Goal: Information Seeking & Learning: Learn about a topic

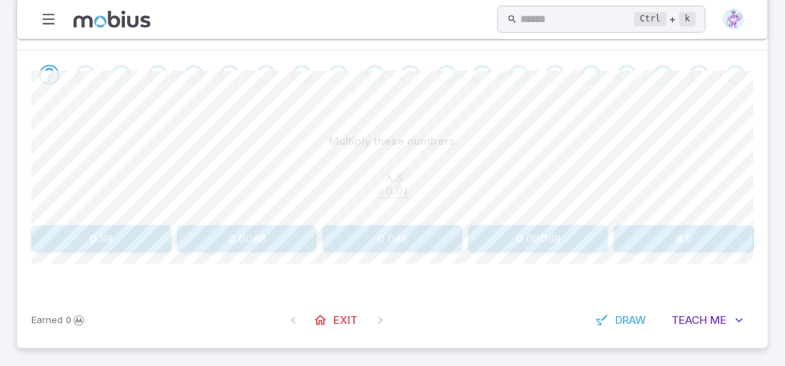
click at [439, 238] on button "0.088" at bounding box center [393, 239] width 140 height 27
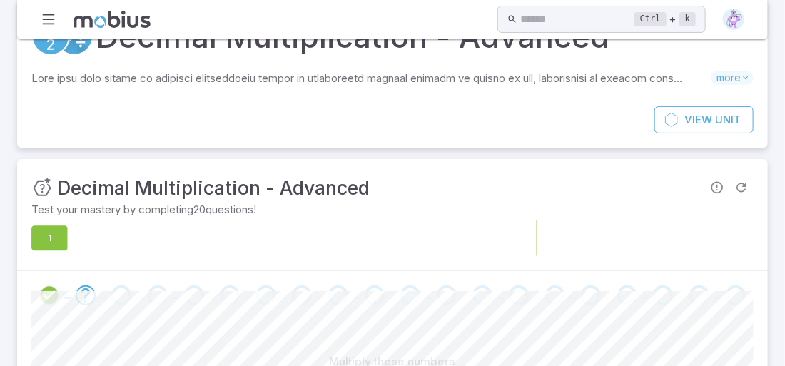
scroll to position [49, 0]
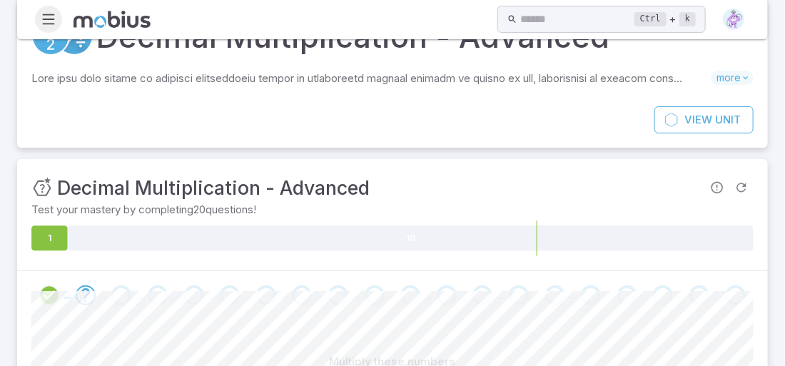
click at [49, 21] on icon "button" at bounding box center [49, 19] width 16 height 16
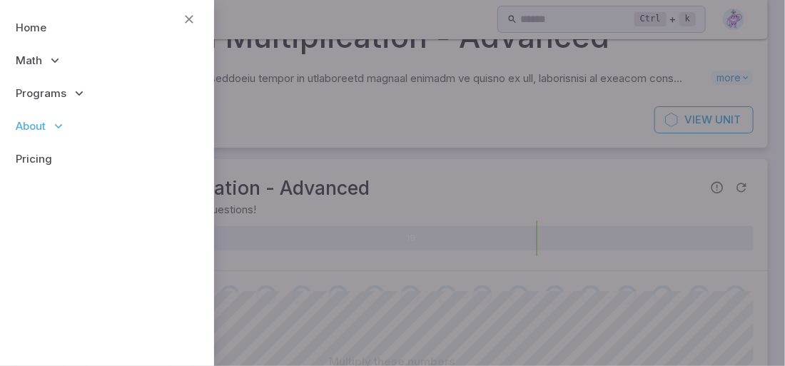
click at [66, 123] on p "About" at bounding box center [106, 126] width 191 height 33
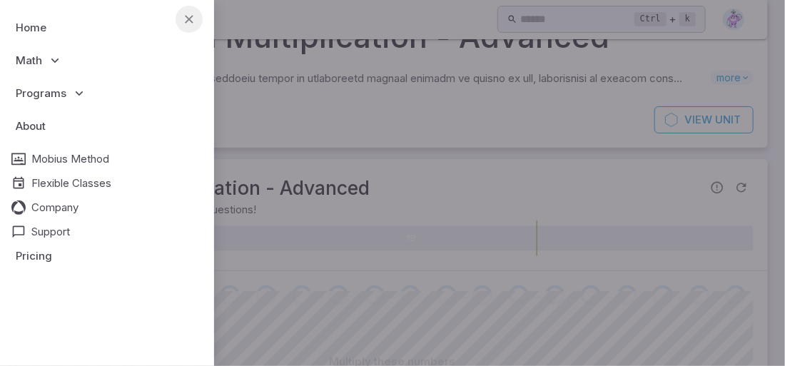
click at [186, 16] on icon "button" at bounding box center [189, 19] width 16 height 16
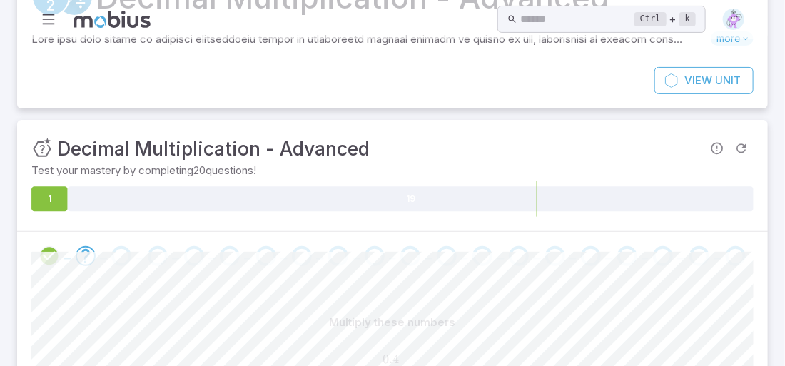
scroll to position [0, 0]
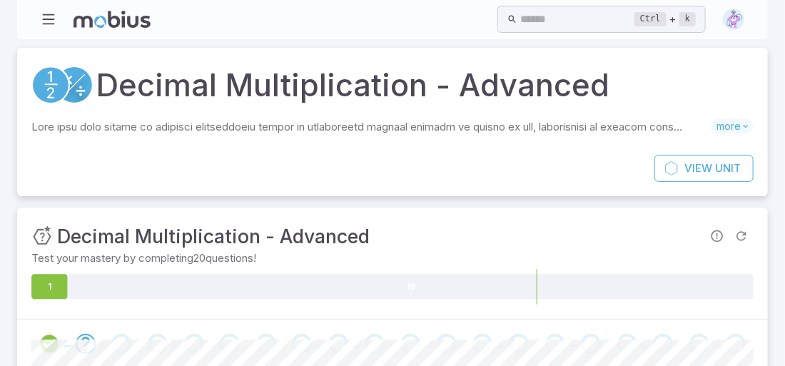
click at [737, 15] on img at bounding box center [733, 19] width 21 height 21
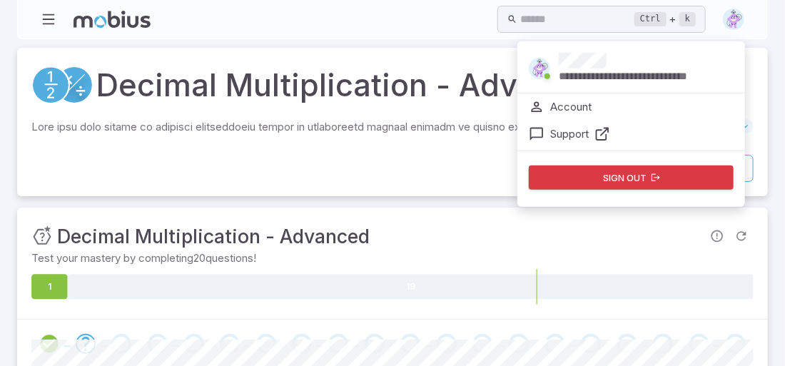
click at [556, 100] on p "Account" at bounding box center [571, 107] width 41 height 16
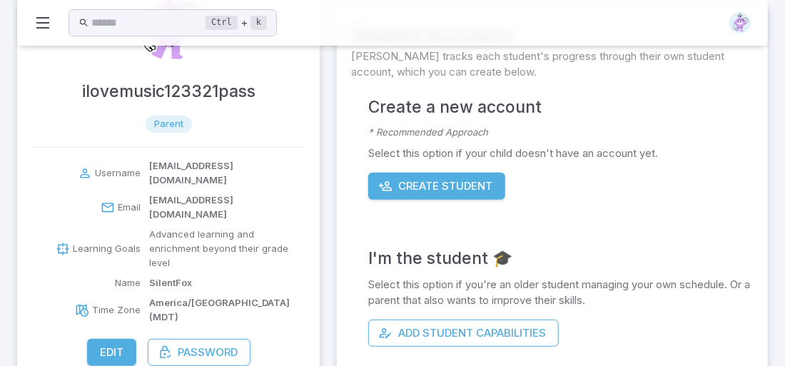
scroll to position [98, 0]
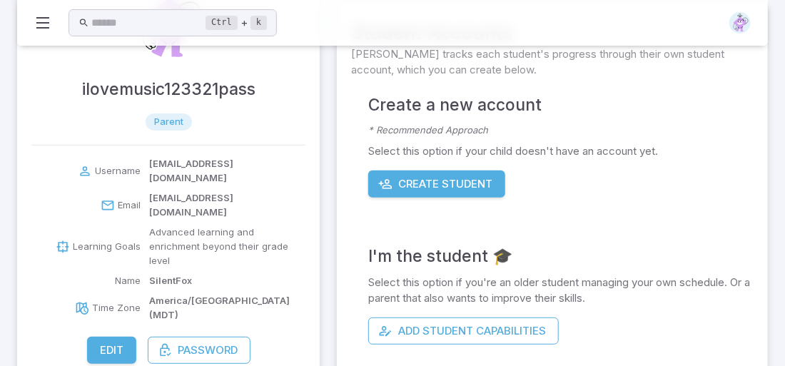
click at [166, 124] on span "parent" at bounding box center [169, 122] width 46 height 14
click at [176, 119] on span "parent" at bounding box center [169, 122] width 46 height 14
click at [122, 337] on button "Edit" at bounding box center [111, 350] width 49 height 27
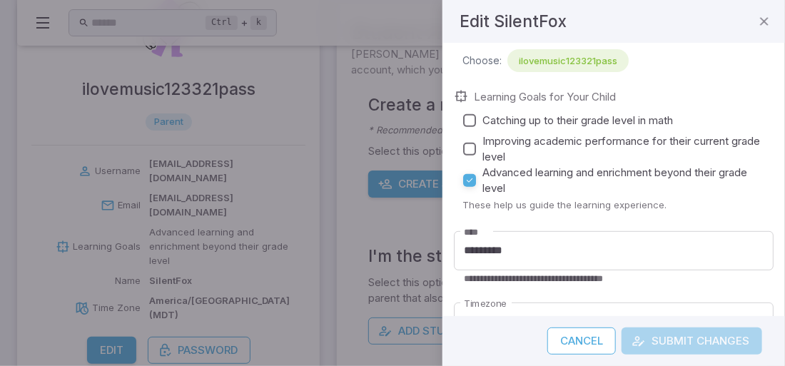
scroll to position [0, 0]
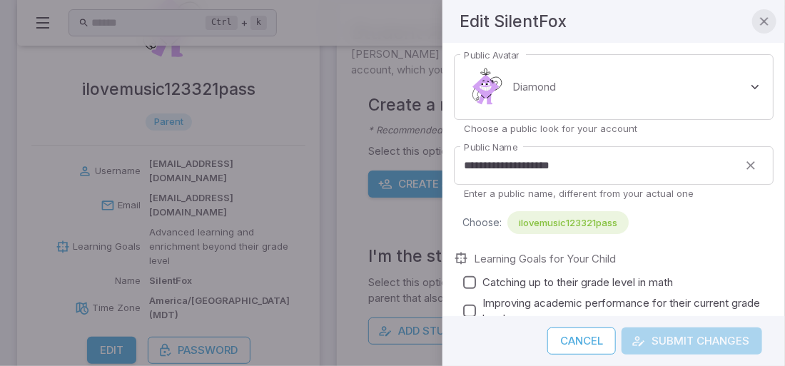
click at [765, 25] on icon "button" at bounding box center [765, 21] width 14 height 14
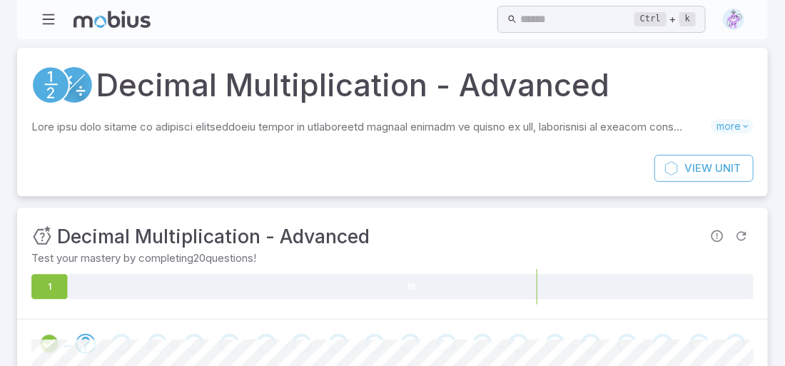
click at [42, 233] on icon at bounding box center [41, 236] width 21 height 21
click at [733, 21] on img at bounding box center [733, 19] width 21 height 21
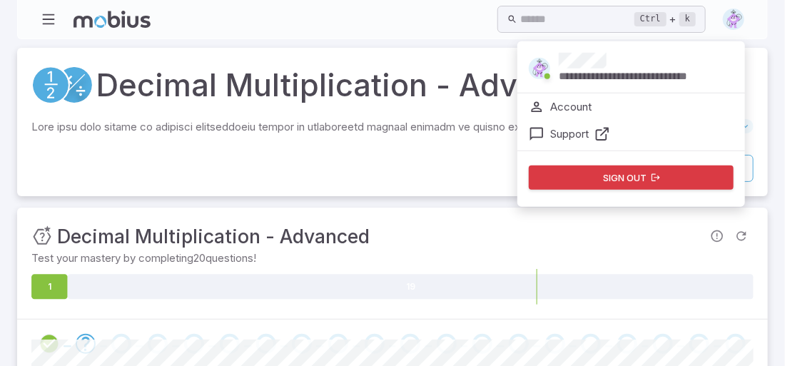
click at [733, 21] on img at bounding box center [733, 19] width 21 height 21
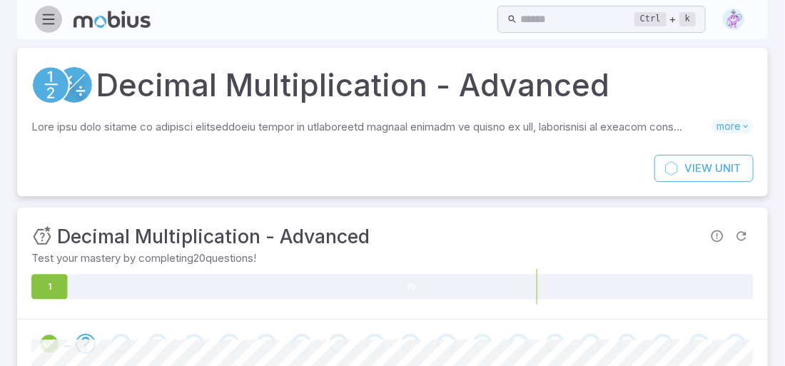
click at [47, 21] on icon "button" at bounding box center [49, 19] width 16 height 16
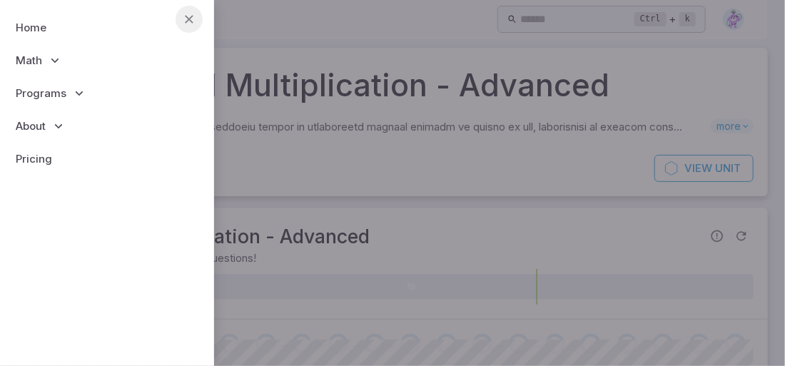
click at [191, 24] on icon "button" at bounding box center [189, 19] width 16 height 16
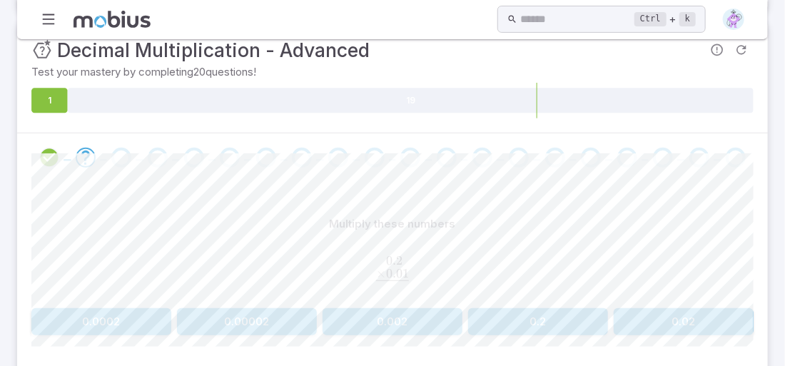
scroll to position [186, 0]
click at [663, 315] on button "0.02" at bounding box center [684, 322] width 140 height 27
click at [272, 316] on button "0.034" at bounding box center [247, 322] width 140 height 27
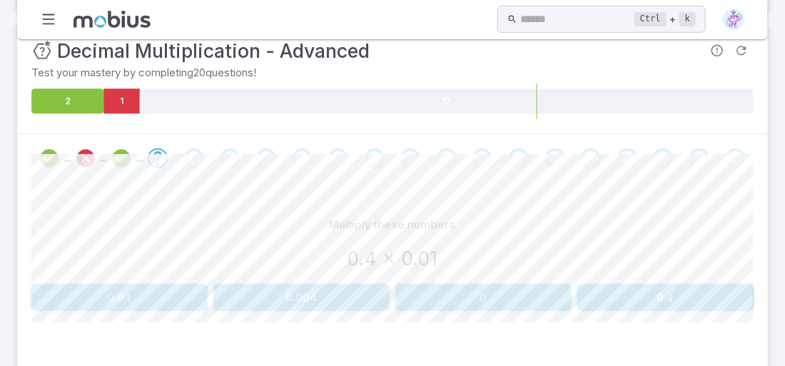
click at [294, 297] on button "0.004" at bounding box center [301, 297] width 176 height 27
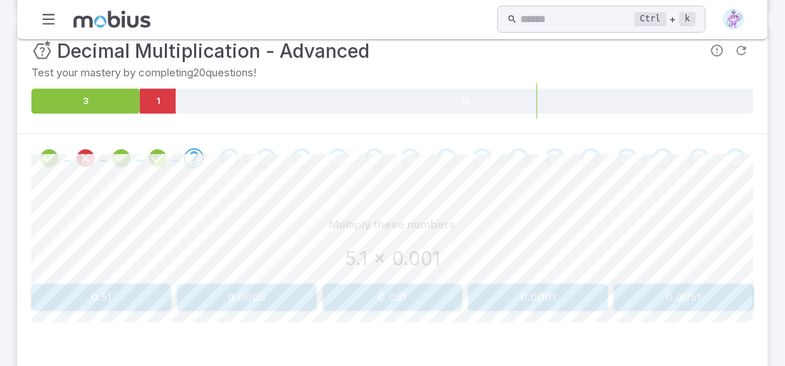
click at [637, 294] on button "0.0051" at bounding box center [684, 297] width 140 height 27
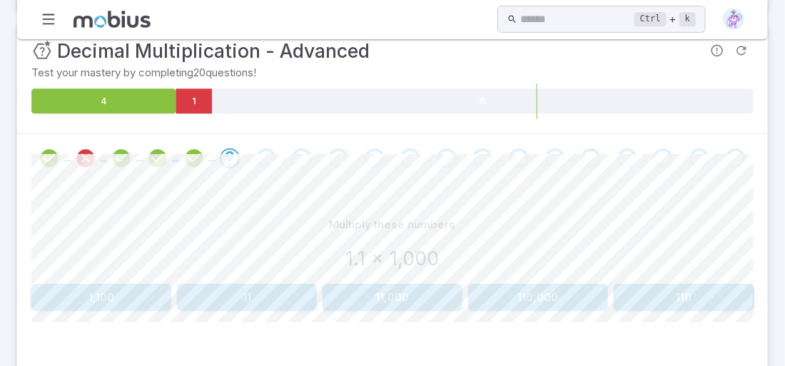
click at [117, 299] on button "1,100" at bounding box center [101, 297] width 140 height 27
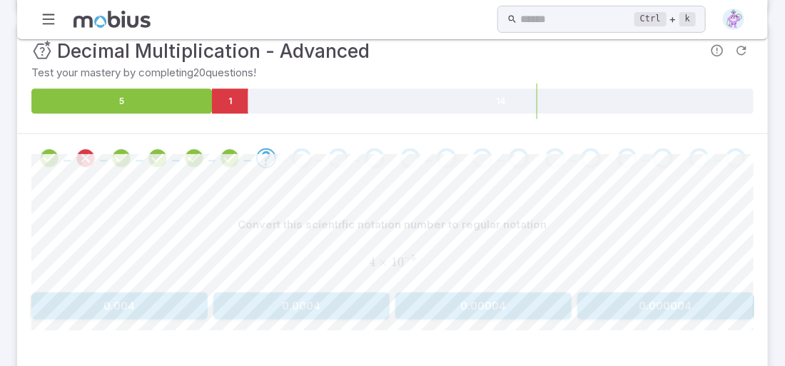
click at [478, 301] on button "0.00004" at bounding box center [484, 306] width 176 height 27
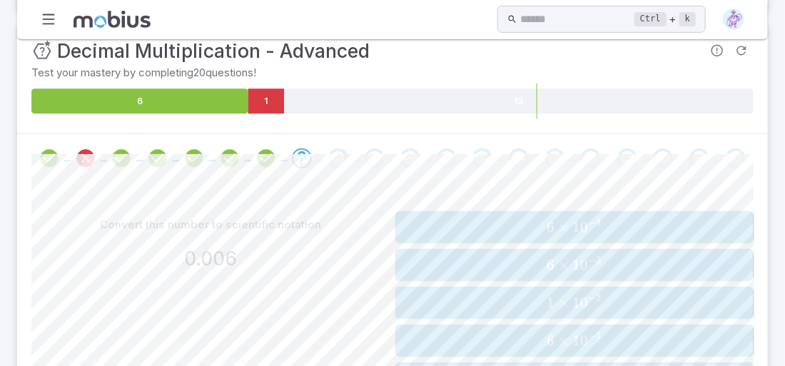
click at [515, 256] on span "6 × 1 0 − 3" at bounding box center [574, 265] width 349 height 18
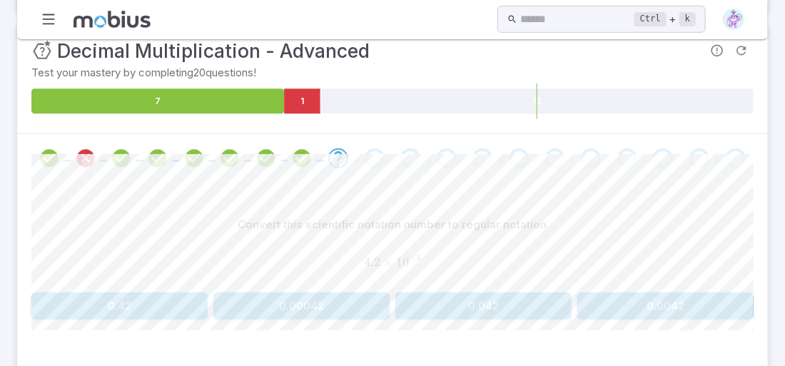
click at [646, 303] on button "0.0042" at bounding box center [666, 306] width 176 height 27
click at [675, 300] on button "0.0000011" at bounding box center [666, 306] width 176 height 27
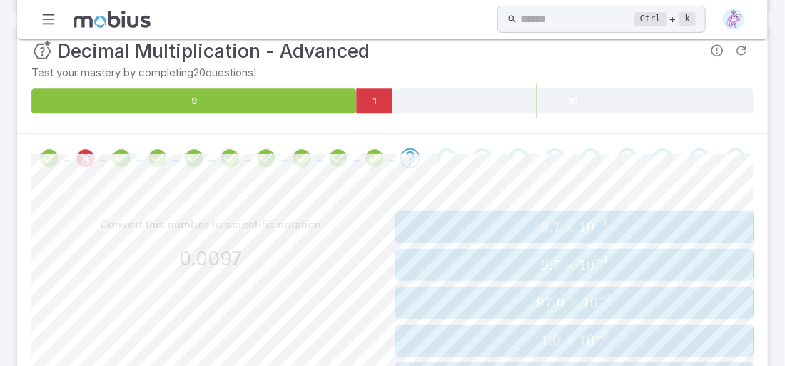
click at [579, 298] on span "×" at bounding box center [573, 303] width 11 height 18
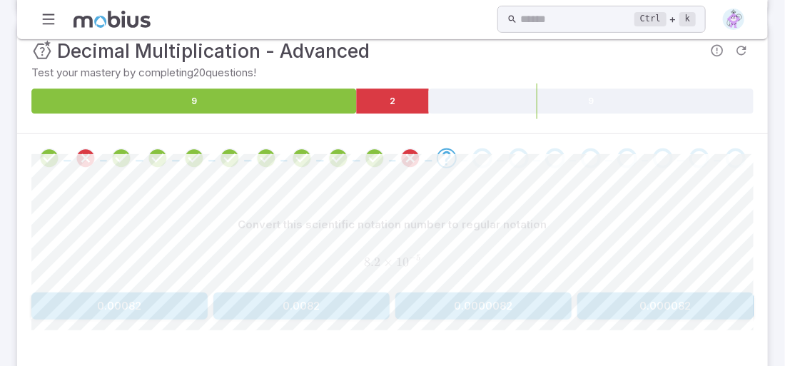
click at [625, 311] on button "0.000082" at bounding box center [666, 306] width 176 height 27
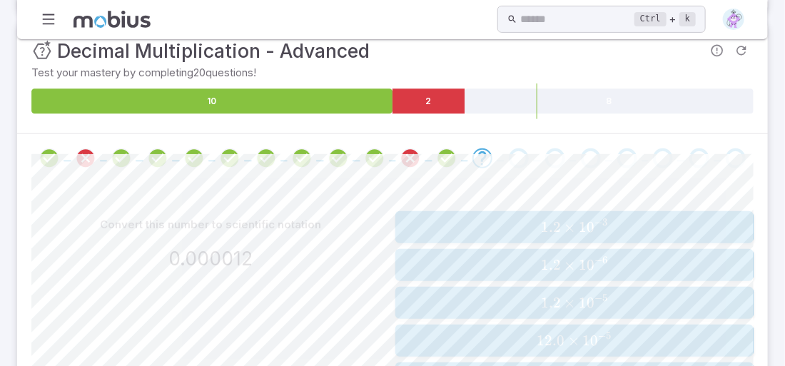
click at [484, 297] on span "1.2 × 1 0 − 5" at bounding box center [574, 303] width 349 height 18
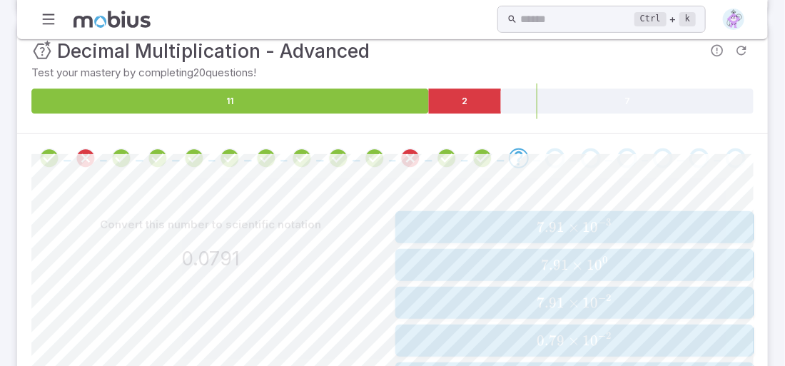
click at [490, 297] on span "7.91 × 1 0 − 2" at bounding box center [574, 303] width 349 height 18
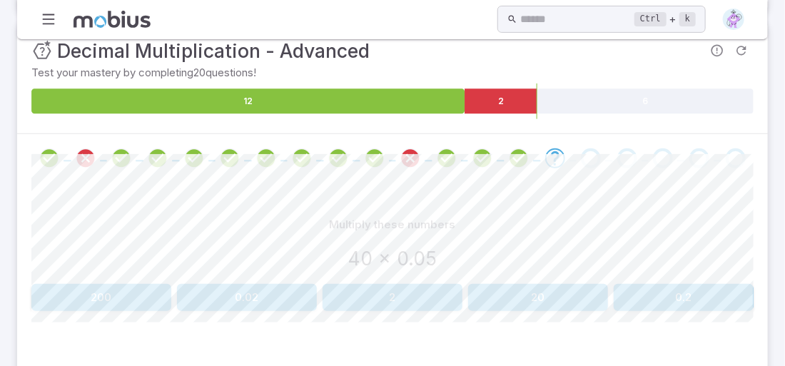
click at [254, 293] on button "0.02" at bounding box center [247, 297] width 140 height 27
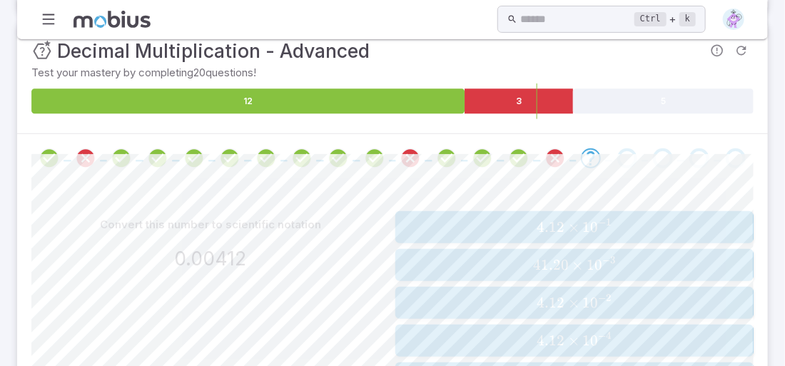
click at [499, 266] on span "41.20 × 1 0 − 3" at bounding box center [574, 265] width 349 height 18
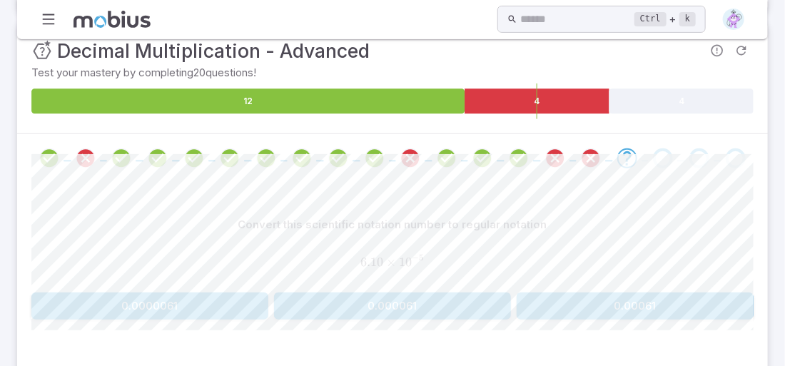
click at [392, 302] on button "0.000061" at bounding box center [392, 306] width 237 height 27
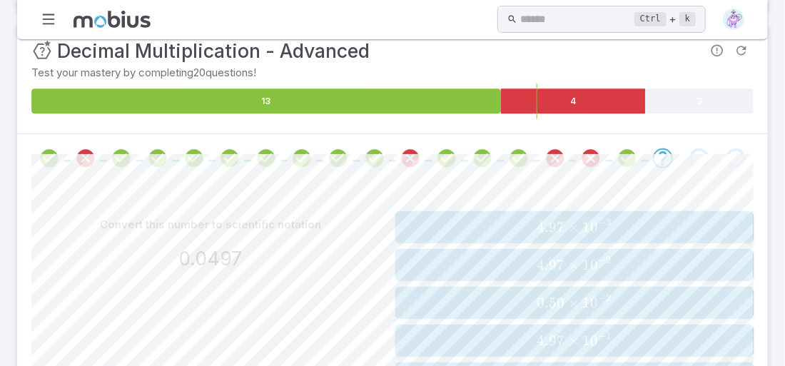
click at [473, 273] on div "4.97 × 1 0 − 2 4.97 \times 10^{-2} 4.97 × 1 0 − 2" at bounding box center [574, 265] width 349 height 21
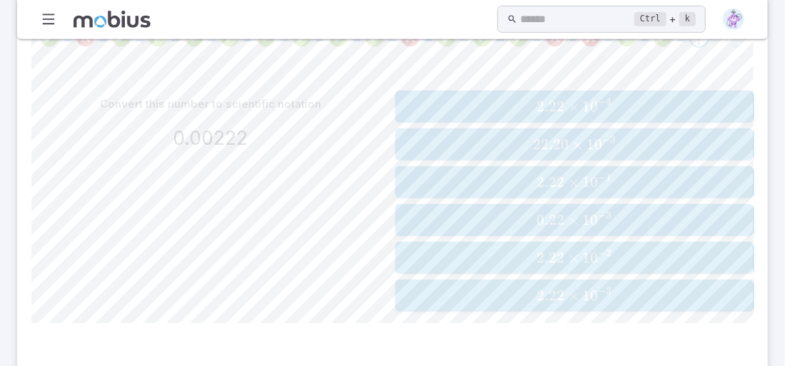
scroll to position [304, 0]
click at [461, 299] on span "2.22 × 1 0 − 3" at bounding box center [574, 298] width 349 height 18
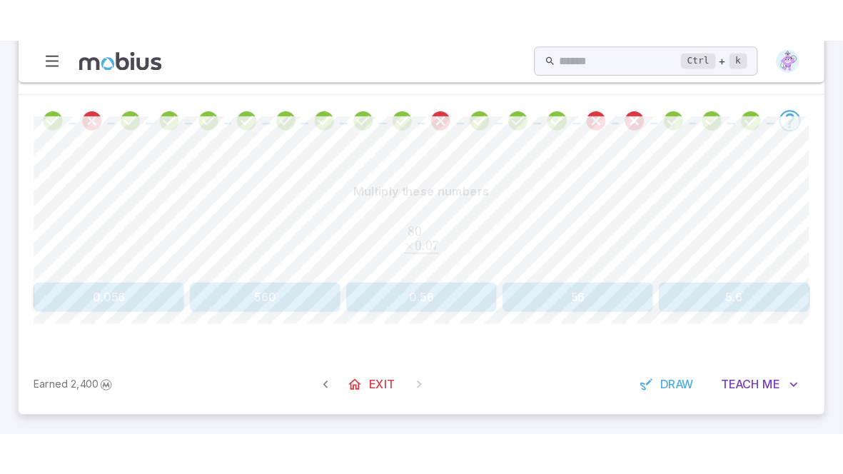
scroll to position [161, 0]
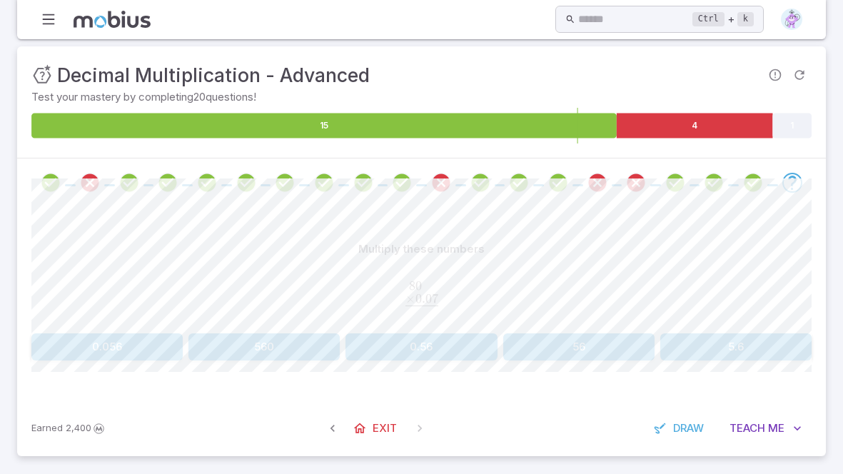
click at [585, 353] on button "56" at bounding box center [578, 346] width 151 height 27
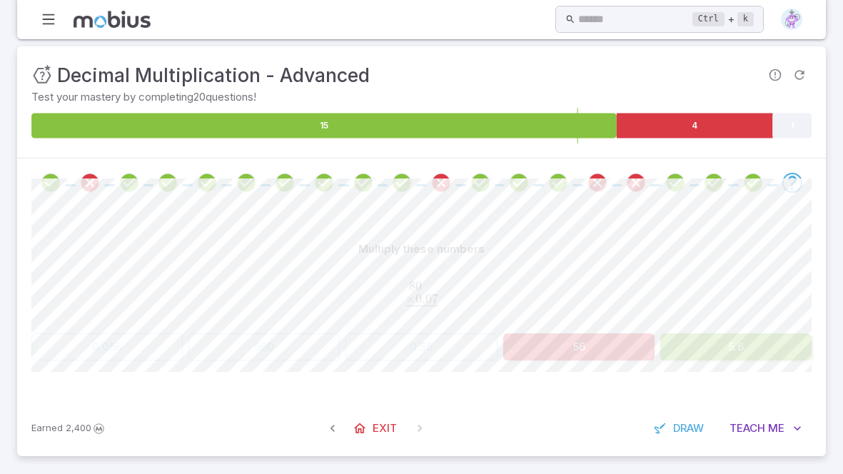
scroll to position [82, 0]
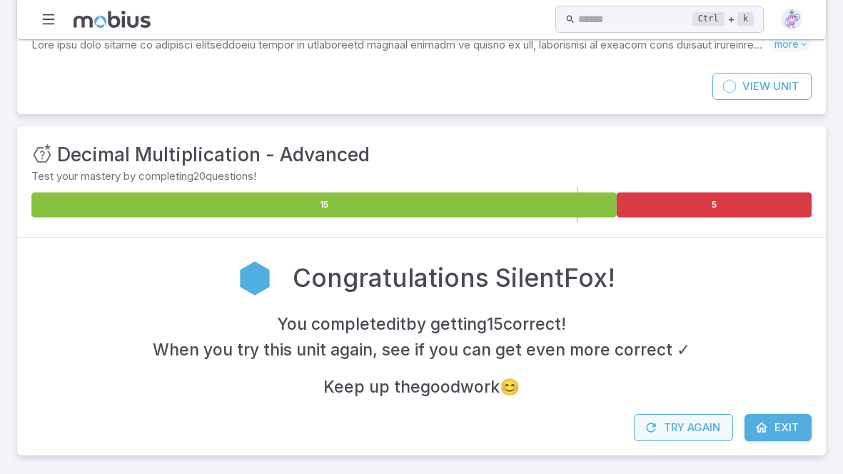
click at [643, 366] on button "Try Again" at bounding box center [683, 427] width 99 height 27
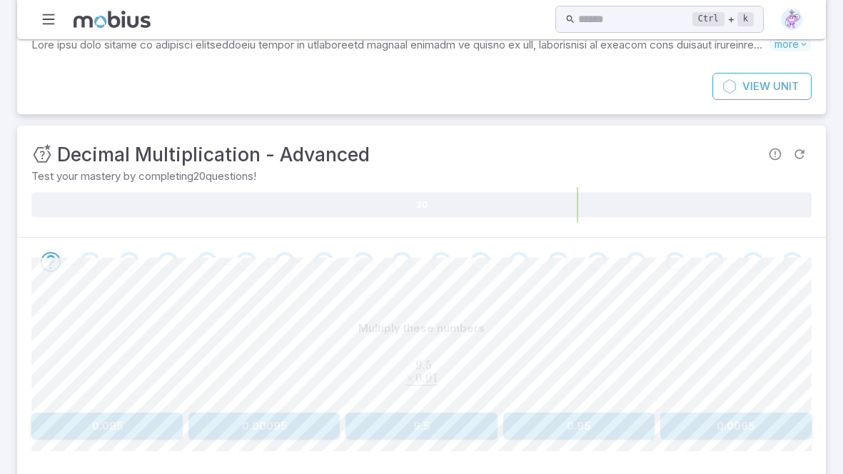
click at [154, 366] on button "0.095" at bounding box center [106, 426] width 151 height 27
click at [410, 366] on button "0.0086" at bounding box center [421, 426] width 151 height 27
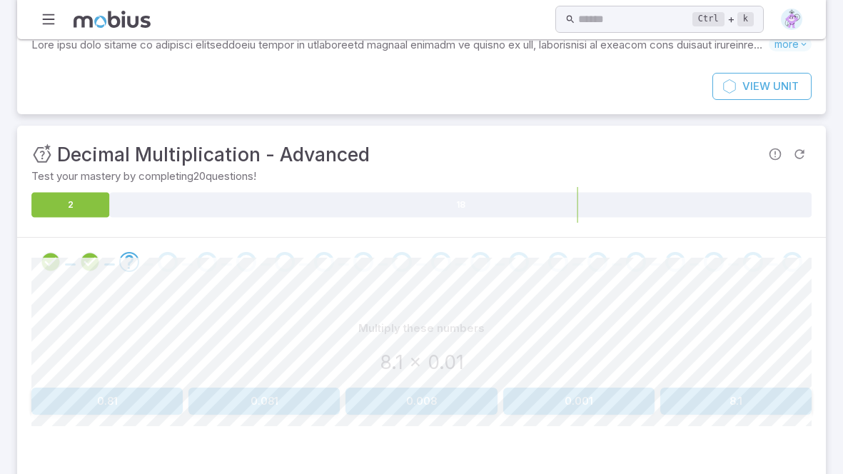
click at [233, 366] on button "0.081" at bounding box center [264, 401] width 151 height 27
click at [154, 366] on button "0.003" at bounding box center [106, 401] width 151 height 27
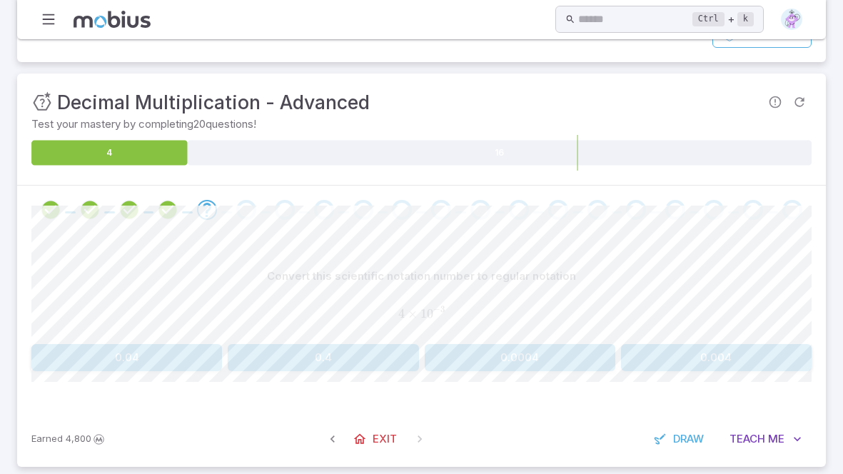
scroll to position [137, 0]
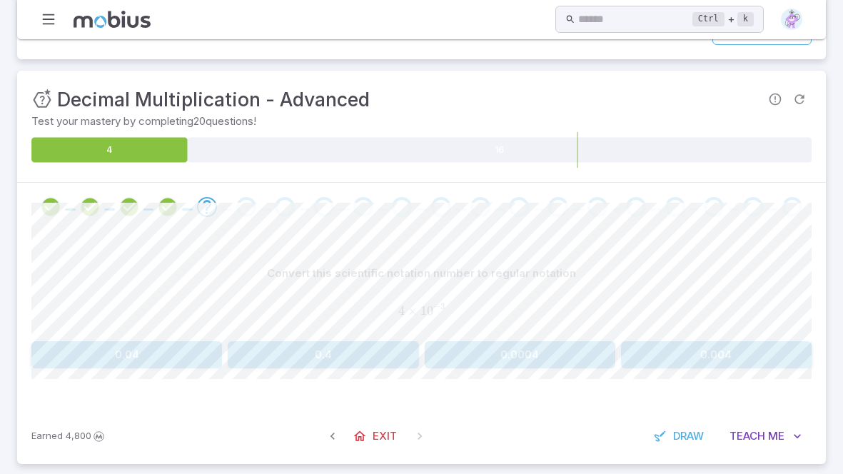
click at [657, 360] on button "0.004" at bounding box center [716, 354] width 191 height 27
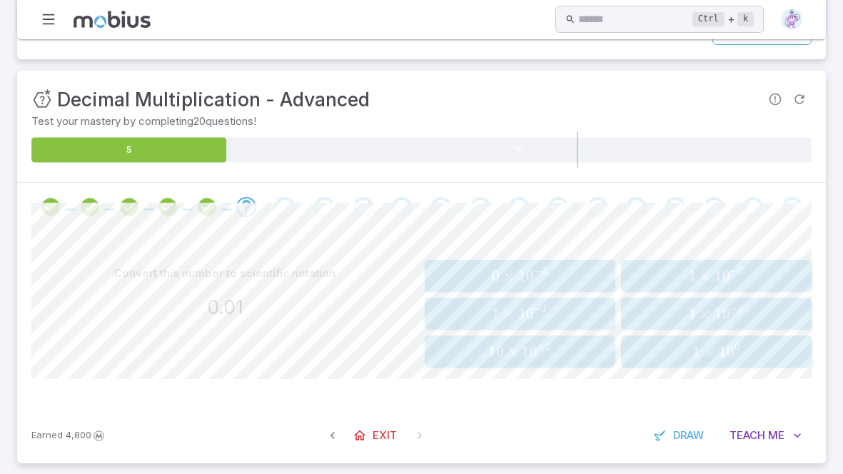
click at [683, 276] on span "1 × 1 0 − 2" at bounding box center [715, 276] width 181 height 18
click at [451, 308] on span "3 × 1 0 − 6" at bounding box center [519, 314] width 181 height 18
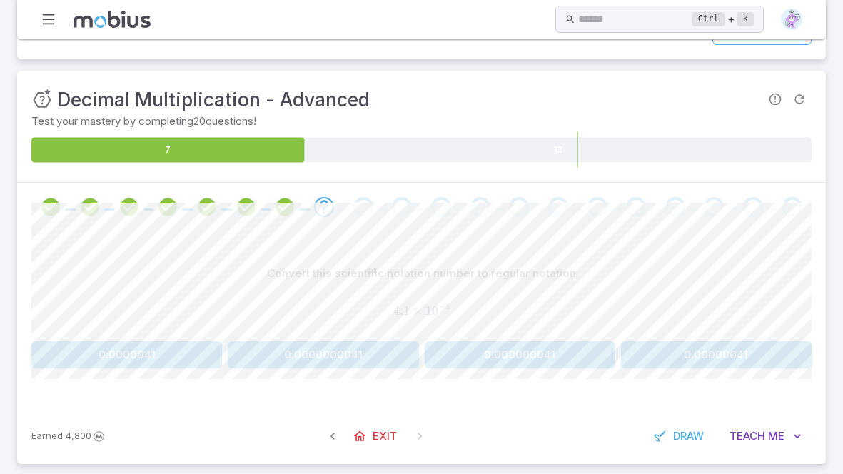
click at [483, 346] on button "0.000000041" at bounding box center [520, 354] width 191 height 27
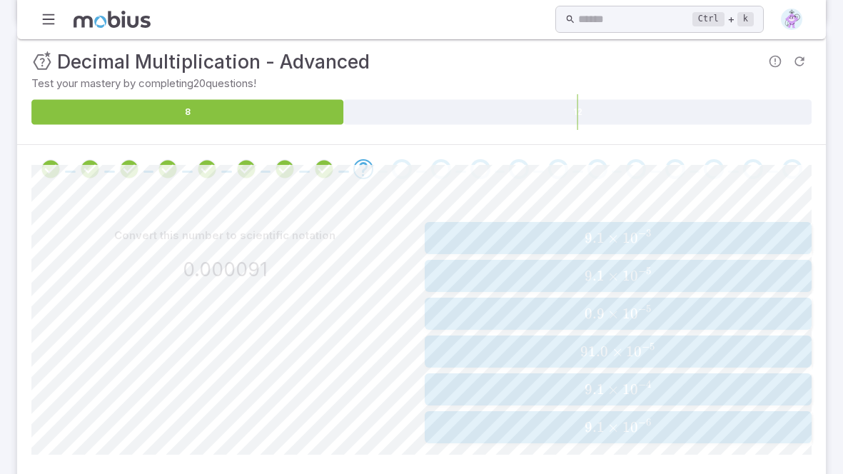
scroll to position [178, 0]
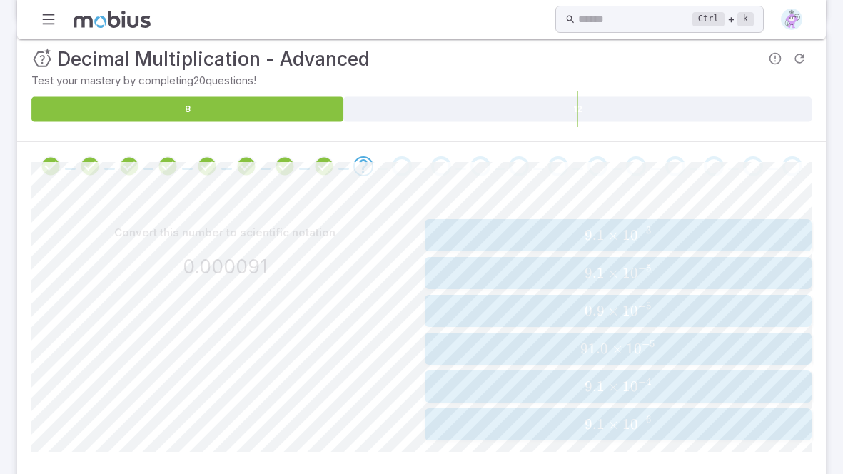
click at [536, 342] on span "91.0 × 1 0 − 5" at bounding box center [618, 349] width 378 height 18
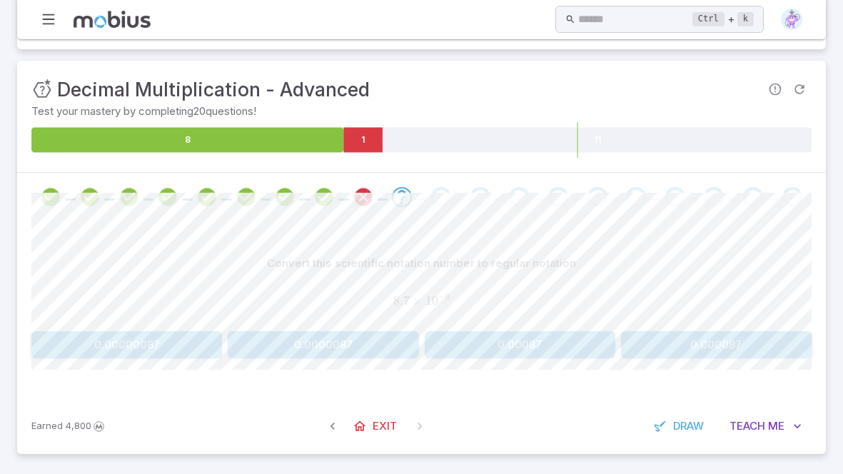
scroll to position [145, 0]
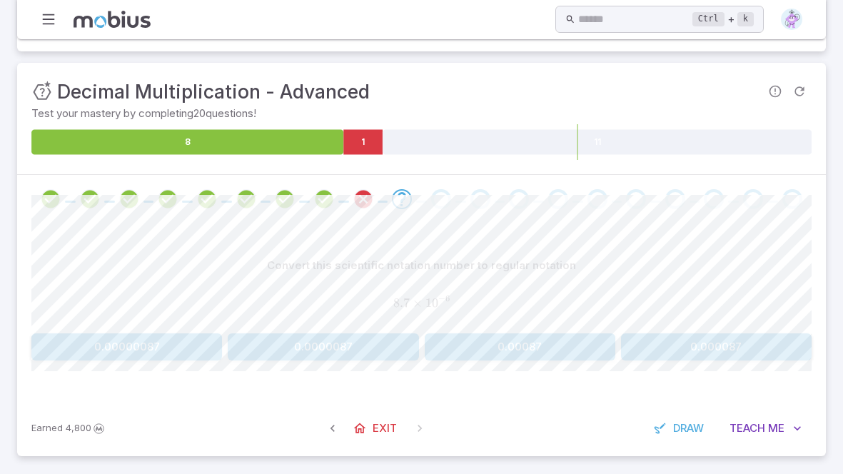
click at [333, 345] on button "0.0000087" at bounding box center [323, 346] width 191 height 27
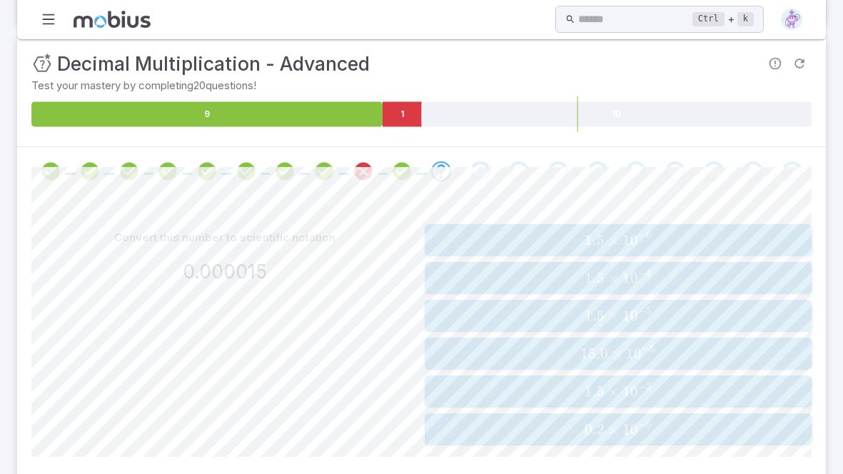
scroll to position [172, 0]
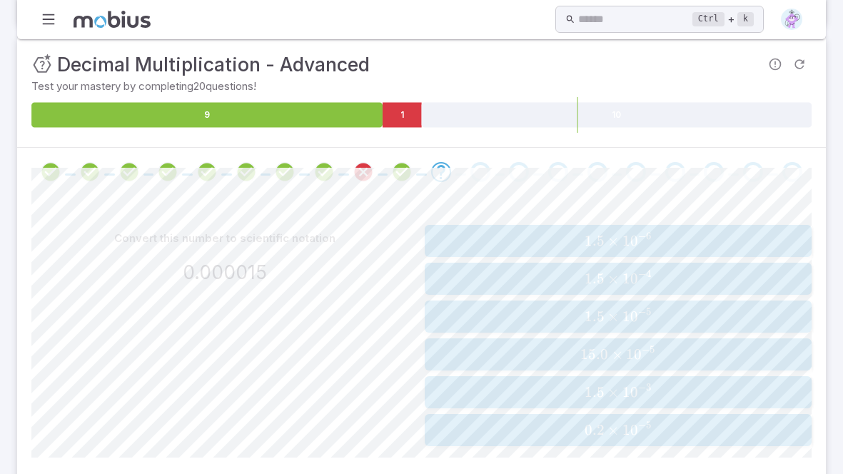
click at [476, 249] on button "1.5 × 1 0 − 6 1.5 \times 10^{-6} 1.5 × 1 0 − 6" at bounding box center [619, 241] width 388 height 32
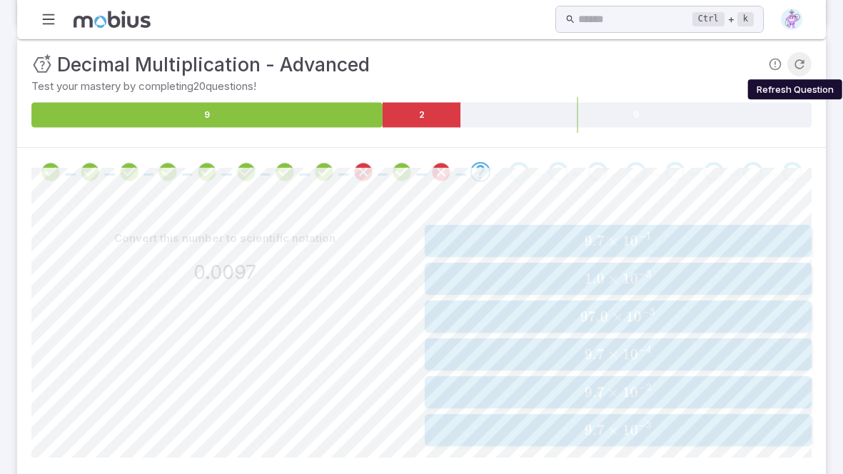
click at [785, 64] on icon "Refresh Question" at bounding box center [800, 64] width 14 height 14
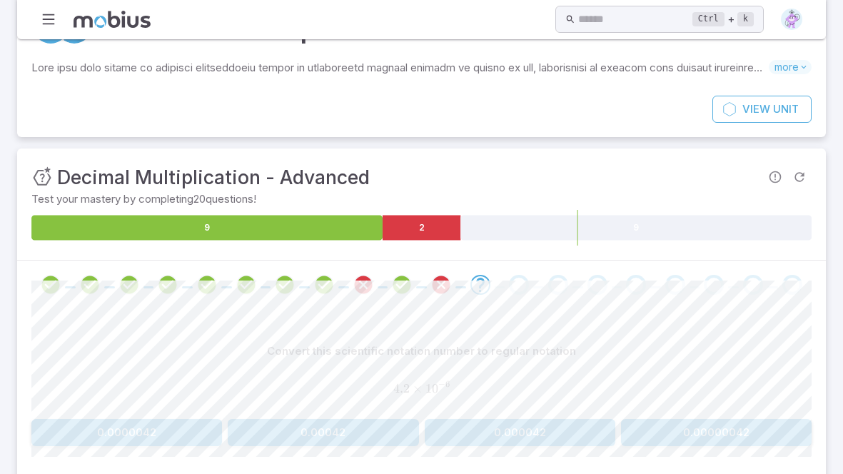
scroll to position [145, 0]
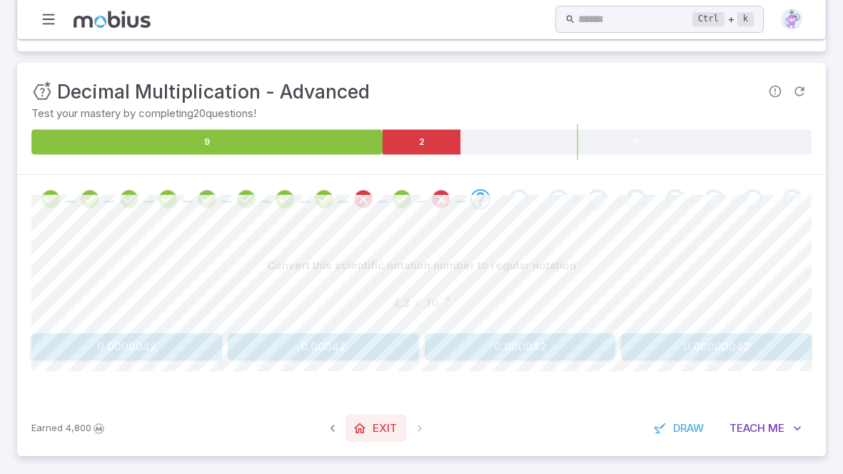
click at [355, 366] on icon at bounding box center [360, 428] width 14 height 14
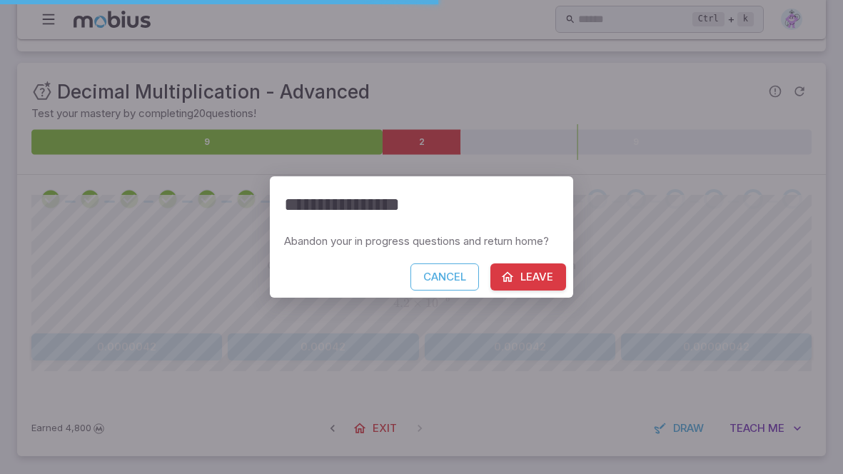
click at [527, 281] on button "Leave" at bounding box center [529, 276] width 76 height 27
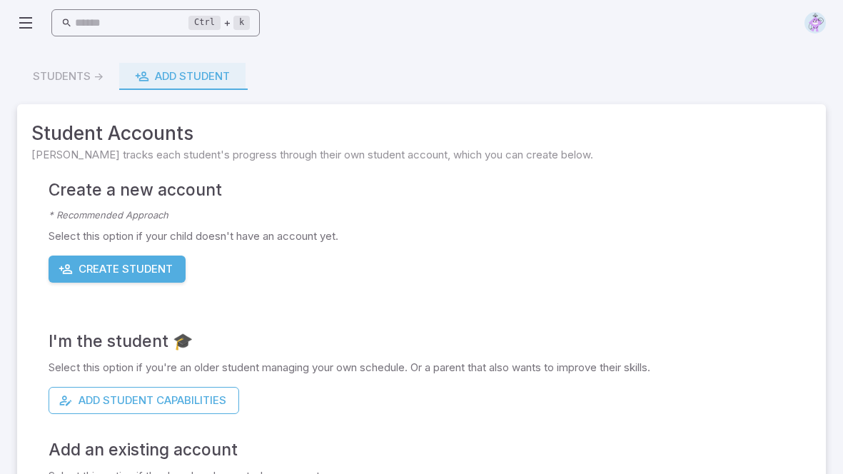
click at [118, 27] on input "text" at bounding box center [132, 23] width 114 height 28
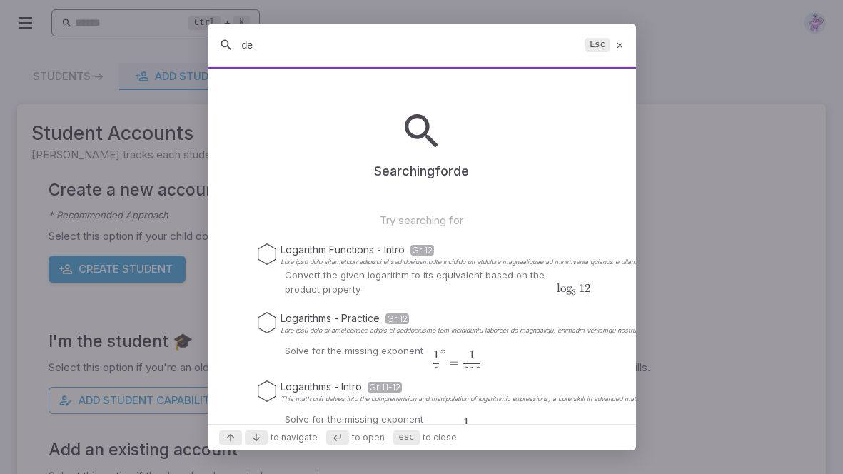
type input "d"
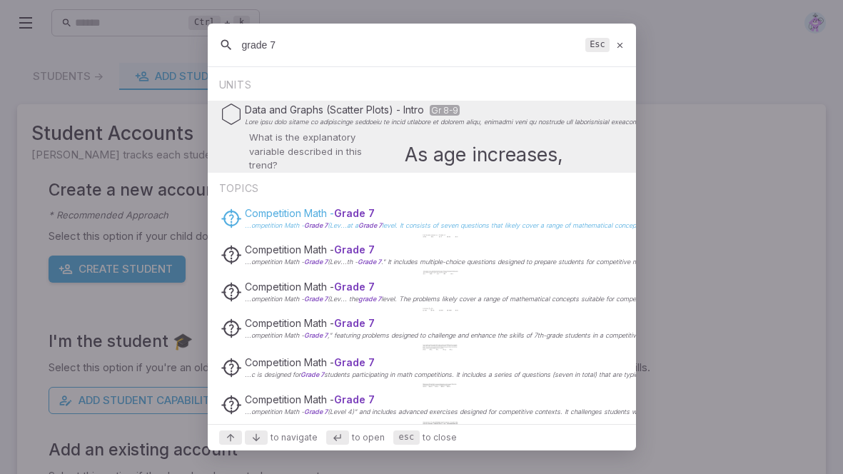
type input "grade 7"
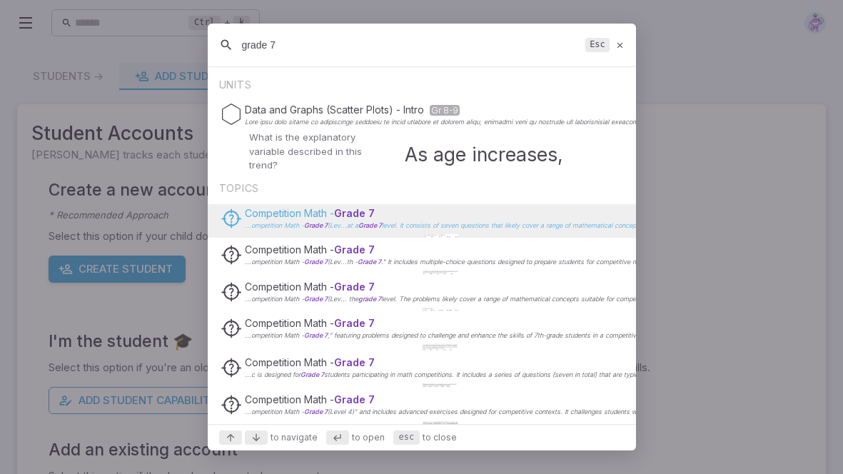
click at [339, 211] on span "Grade 7" at bounding box center [354, 213] width 41 height 12
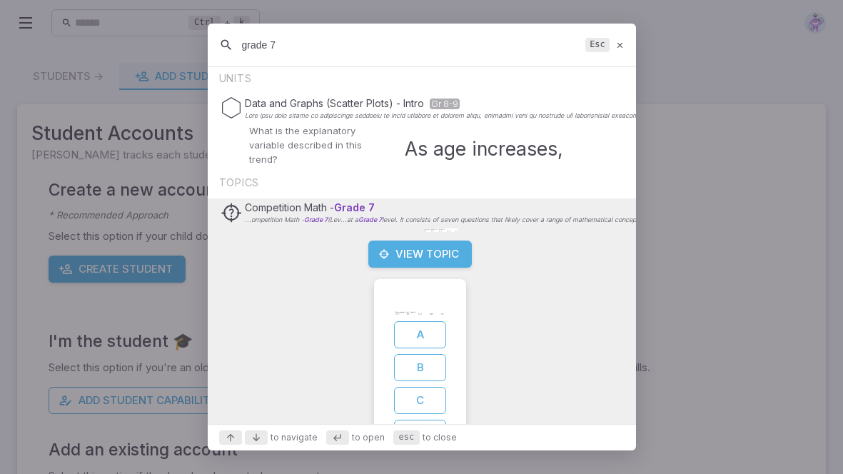
scroll to position [7, 0]
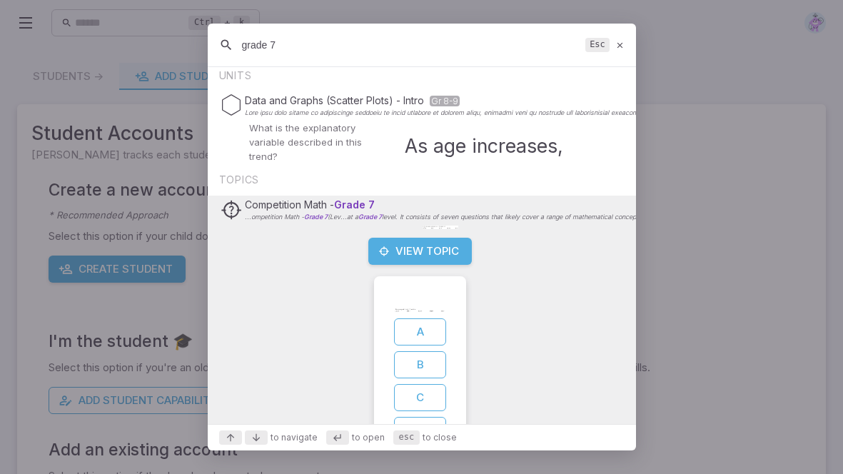
click at [410, 257] on button "View Topic" at bounding box center [420, 251] width 104 height 27
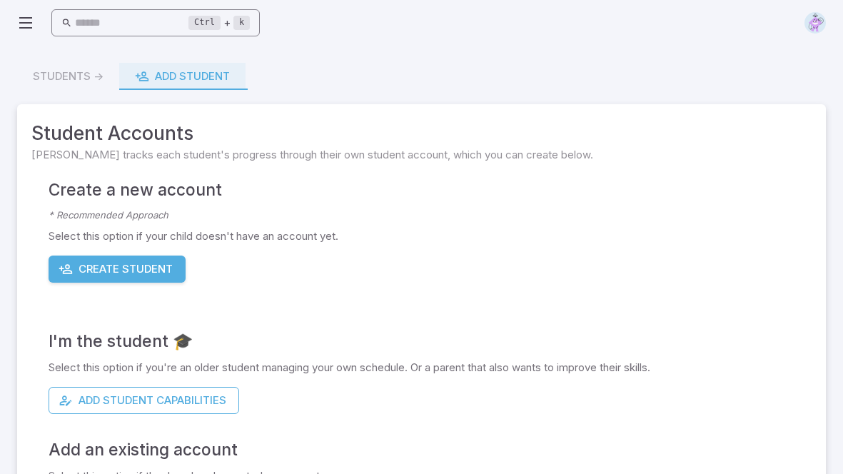
click at [130, 29] on input "text" at bounding box center [132, 23] width 114 height 28
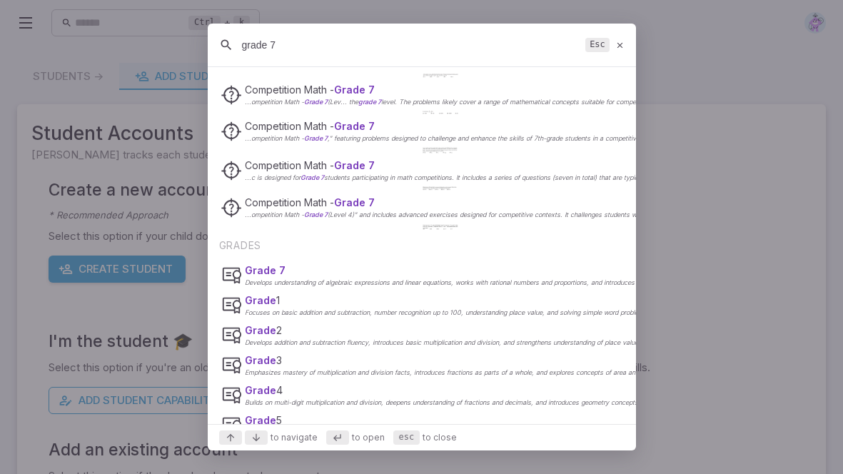
scroll to position [211, 0]
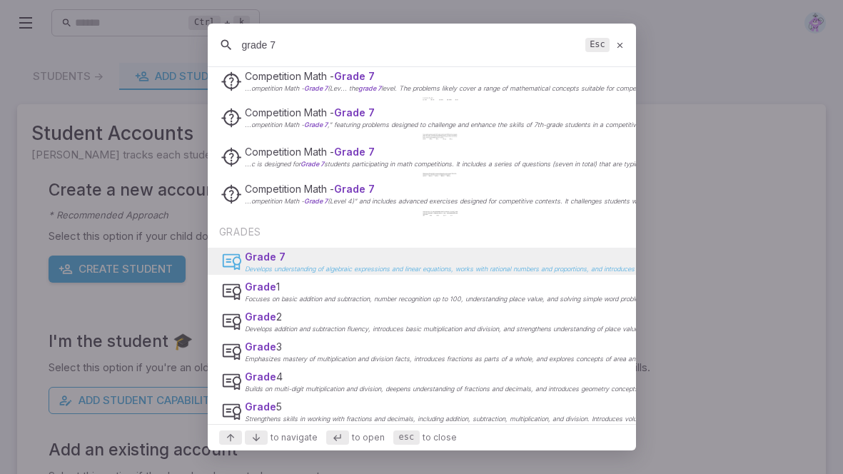
type input "grade 7"
click at [313, 266] on p "Develops understanding of algebraic expressions and linear equations, works wit…" at bounding box center [672, 269] width 855 height 7
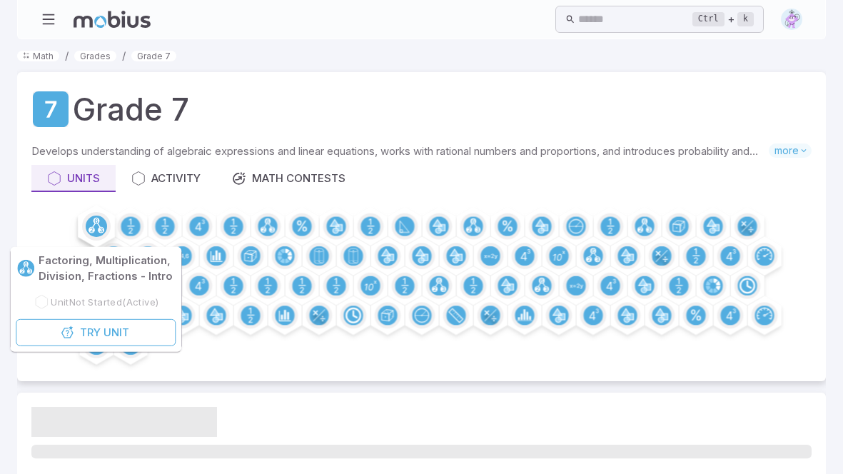
click at [98, 223] on circle at bounding box center [96, 226] width 21 height 21
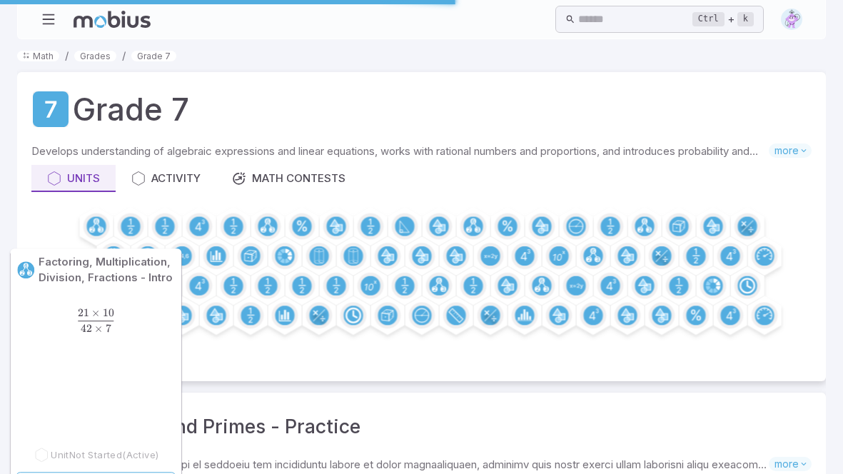
click at [55, 329] on span "42 × 7 21 × 10 ​" at bounding box center [95, 321] width 149 height 24
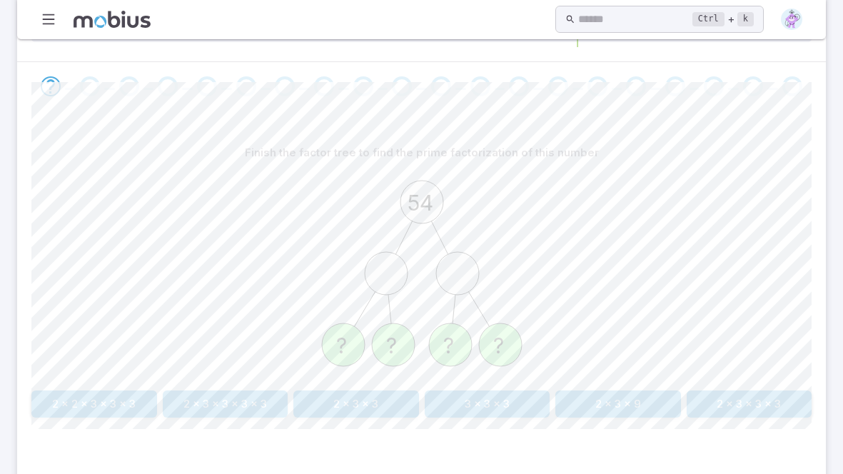
scroll to position [385, 0]
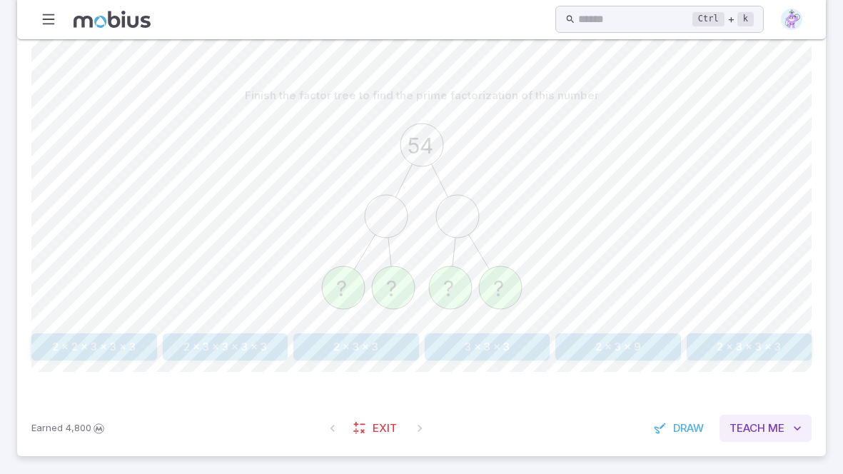
click at [763, 366] on span "Teach" at bounding box center [748, 429] width 36 height 16
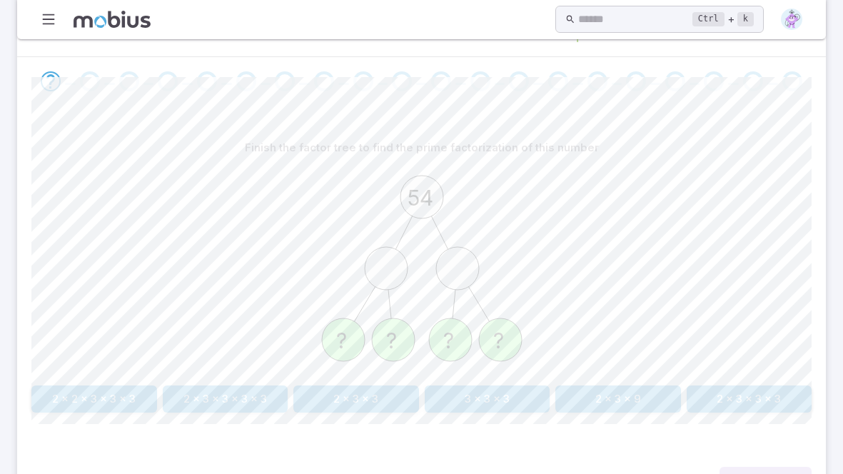
scroll to position [333, 0]
click at [599, 366] on button "2 x 3 x 9" at bounding box center [619, 399] width 126 height 27
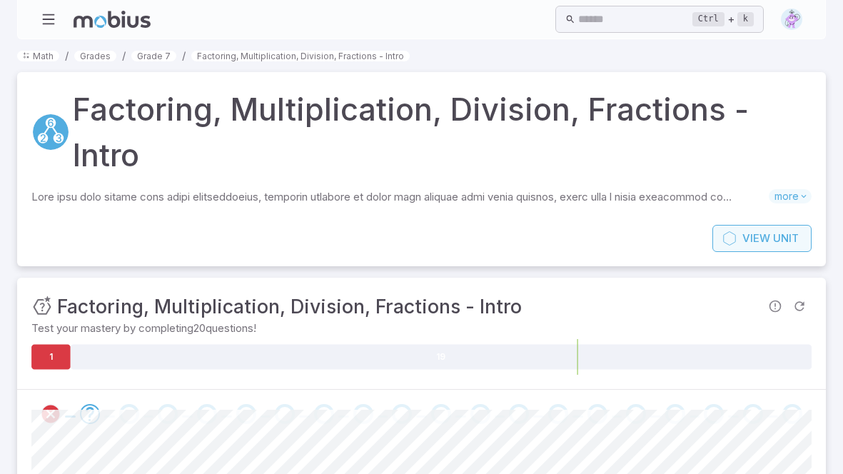
click at [758, 233] on span "View" at bounding box center [757, 239] width 28 height 16
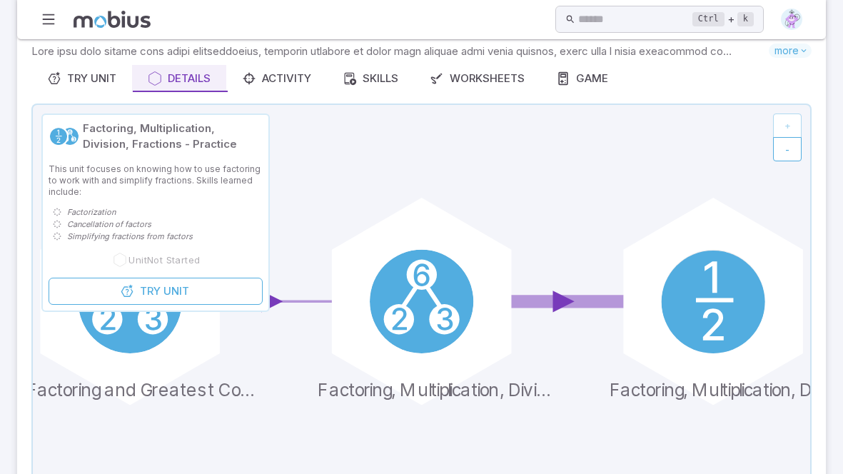
scroll to position [191, 0]
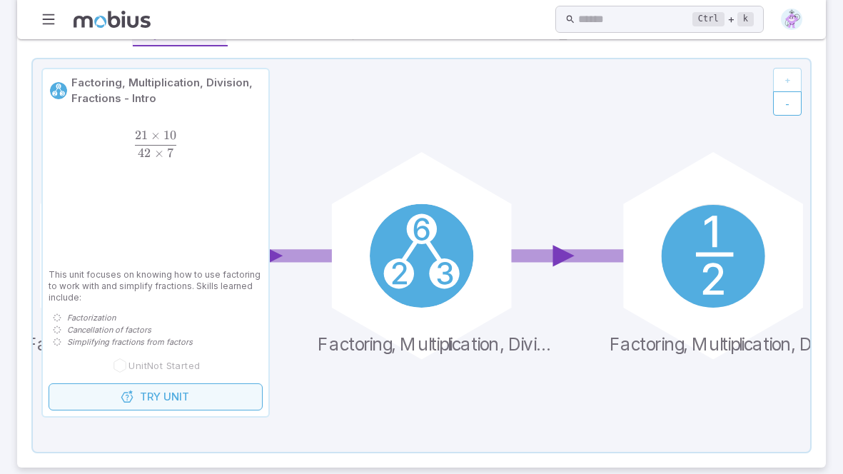
click at [196, 366] on link "Try Unit" at bounding box center [156, 396] width 214 height 27
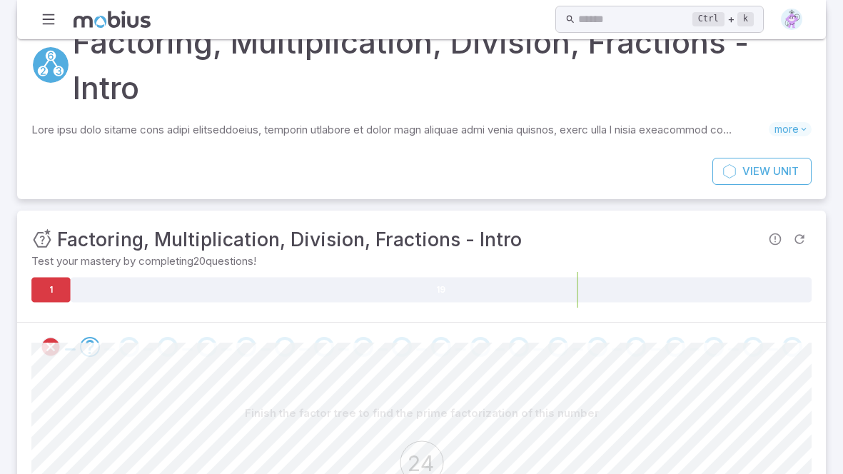
scroll to position [71, 0]
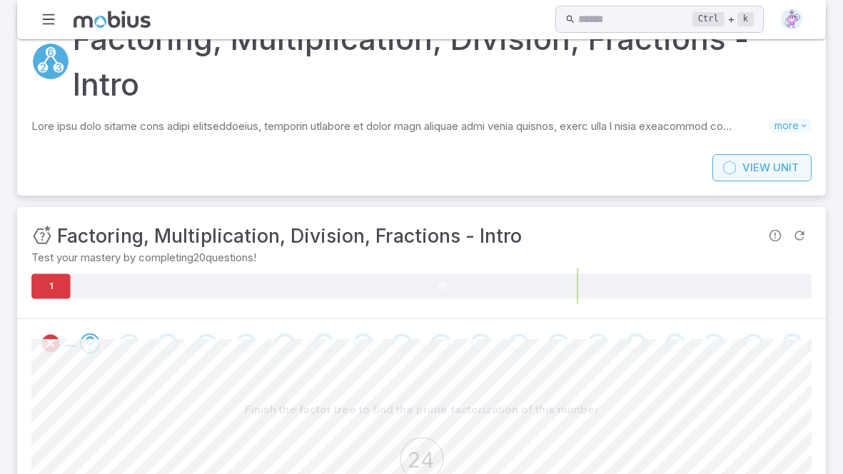
click at [778, 172] on span "Unit" at bounding box center [786, 168] width 26 height 16
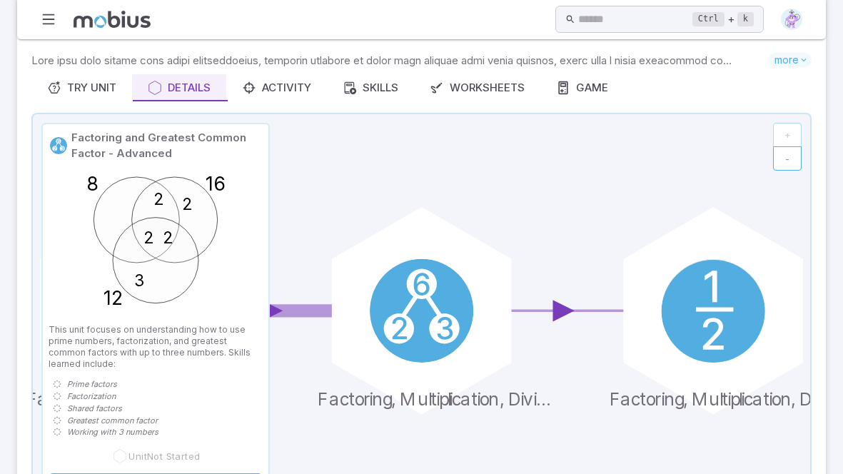
scroll to position [142, 0]
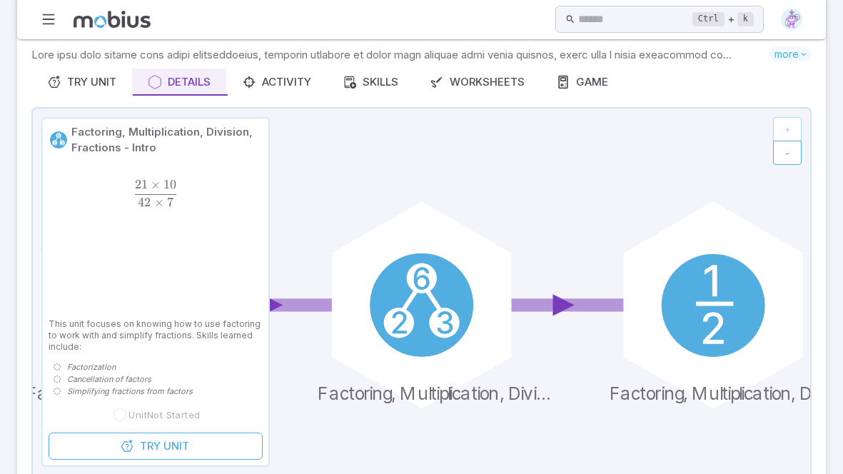
click at [121, 366] on icon at bounding box center [119, 415] width 11 height 14
click at [342, 170] on icon at bounding box center [422, 305] width 778 height 393
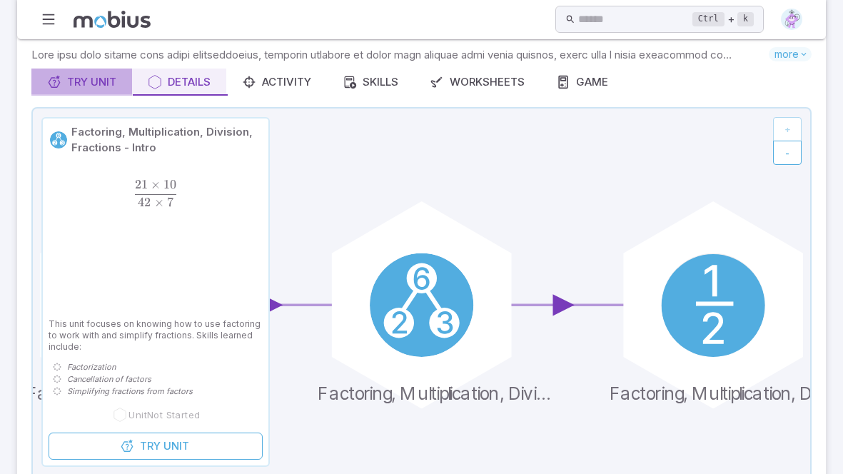
click at [85, 88] on div "Try Unit" at bounding box center [81, 82] width 69 height 16
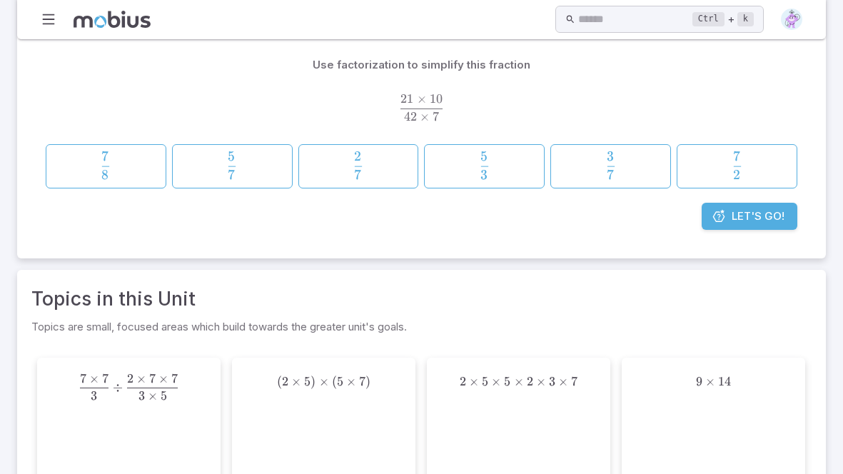
scroll to position [213, 0]
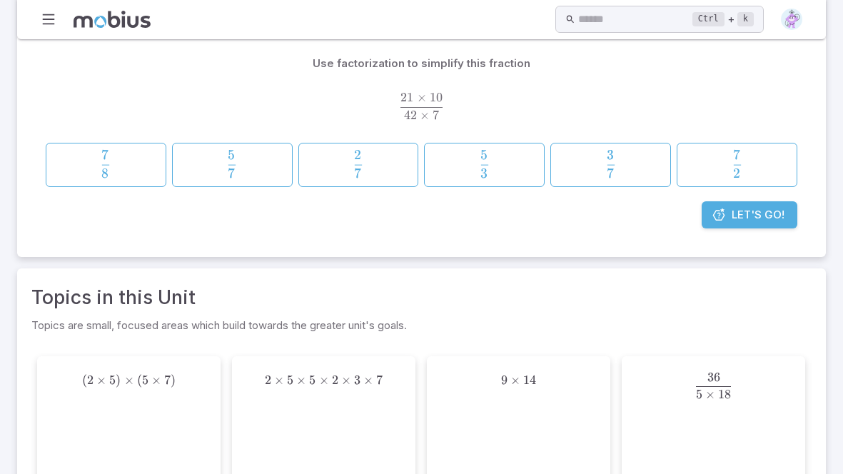
click at [717, 219] on icon at bounding box center [719, 215] width 14 height 14
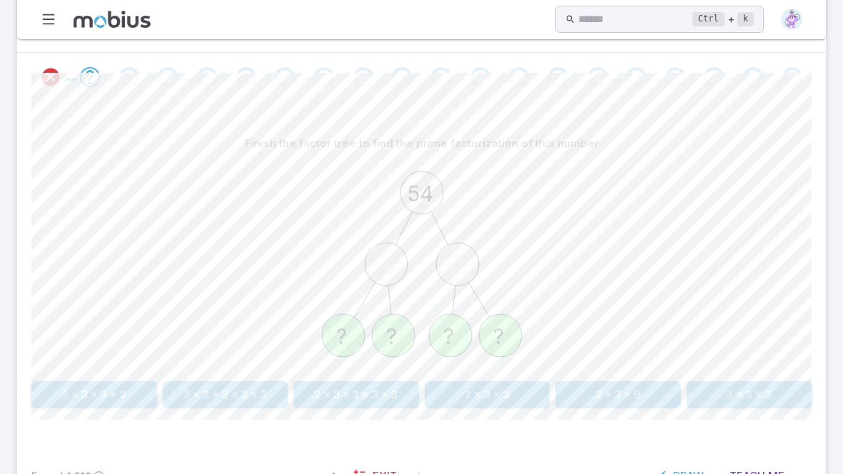
scroll to position [343, 0]
